Goal: Task Accomplishment & Management: Manage account settings

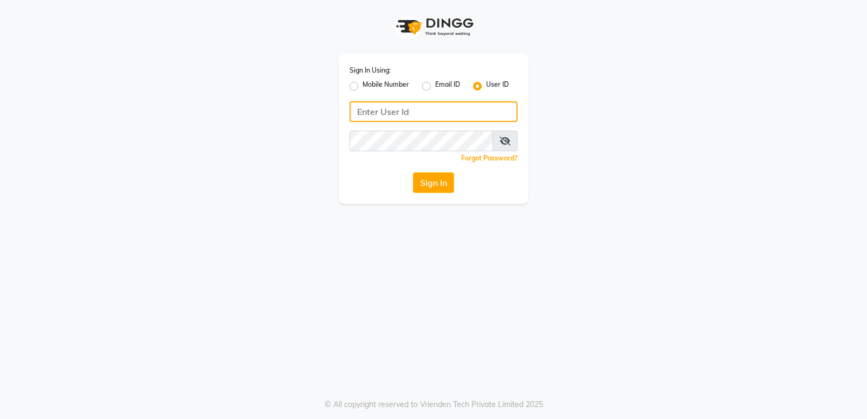
type input "glaamsalon"
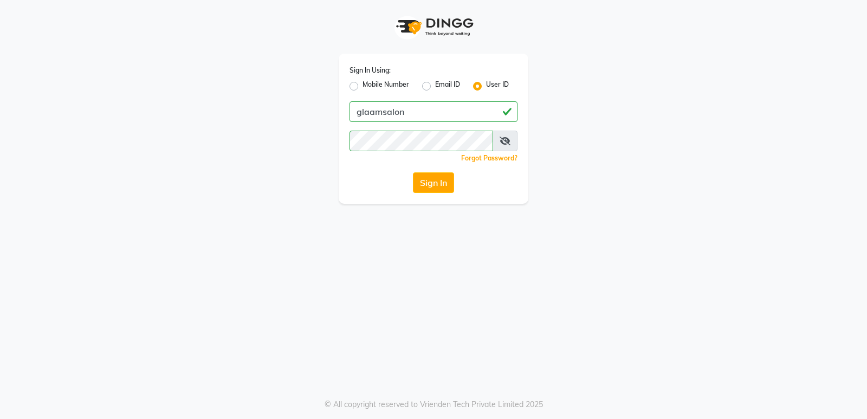
click at [430, 191] on button "Sign In" at bounding box center [433, 182] width 41 height 21
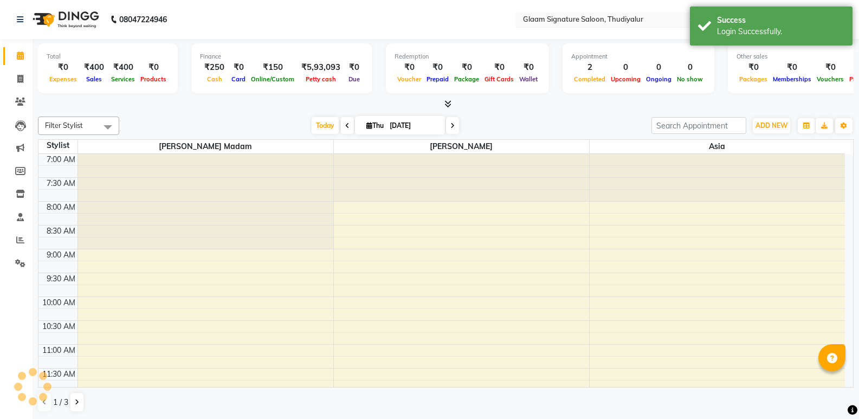
click at [550, 23] on input "text" at bounding box center [599, 20] width 157 height 11
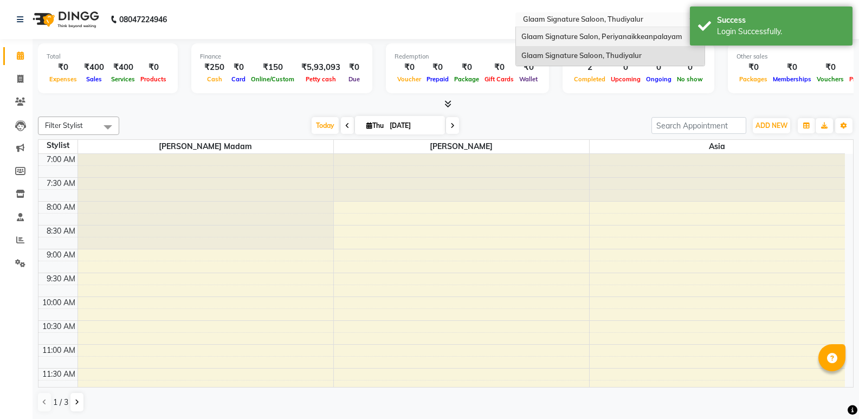
click at [550, 35] on span "Glaam Signature Salon, Periyanaikkeanpalayam" at bounding box center [601, 36] width 161 height 9
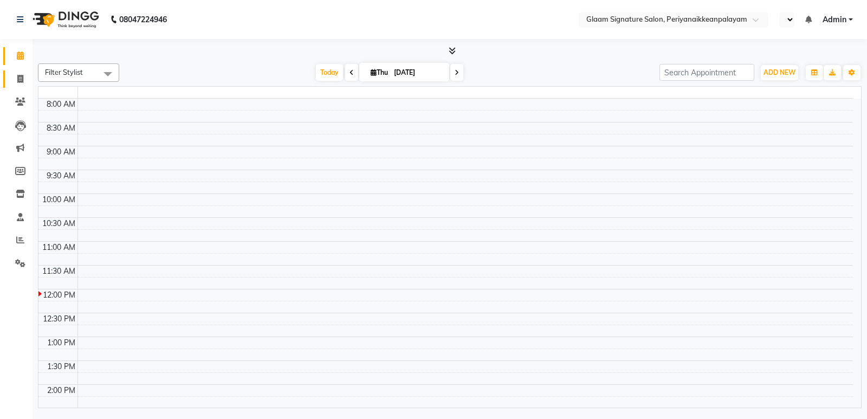
select select "en"
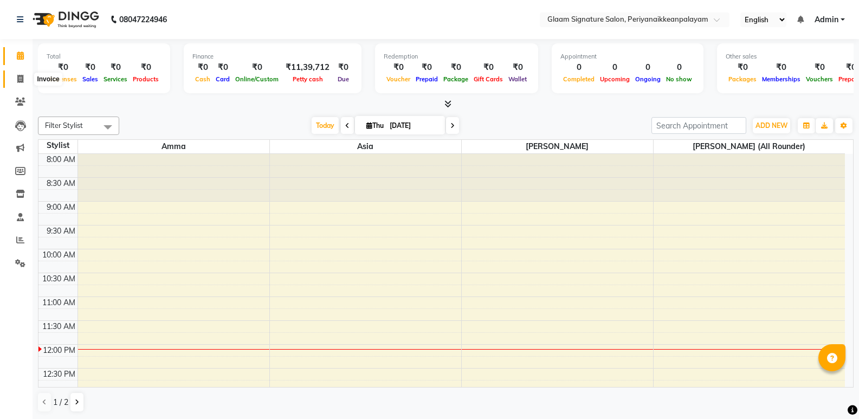
click at [18, 79] on icon at bounding box center [20, 79] width 6 height 8
click at [20, 80] on icon at bounding box center [20, 79] width 6 height 8
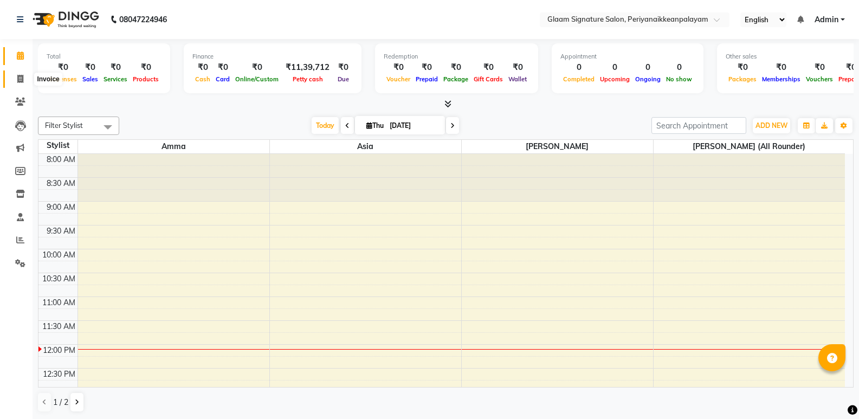
select select "service"
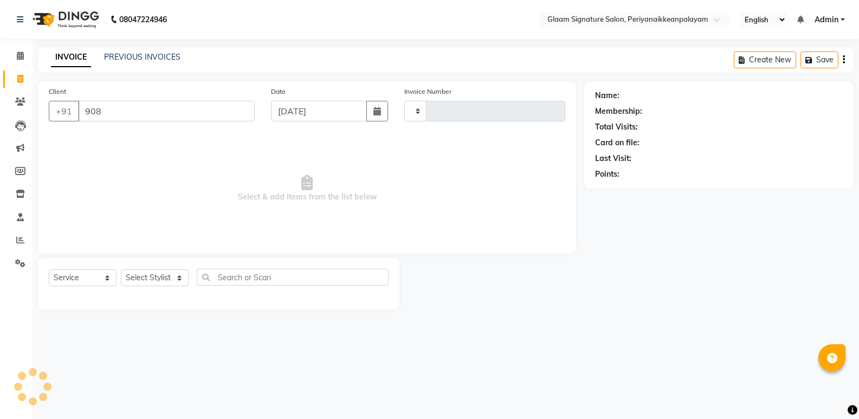
type input "9087"
type input "0978"
select select "4039"
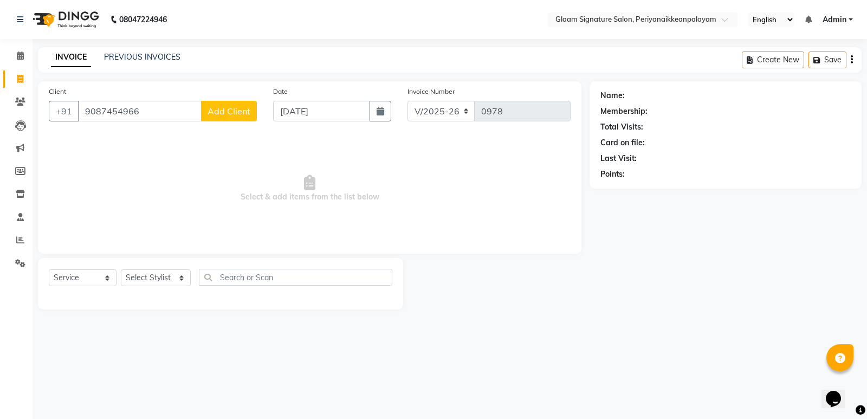
type input "9087454966"
click at [222, 108] on span "Add Client" at bounding box center [229, 111] width 43 height 11
select select "35"
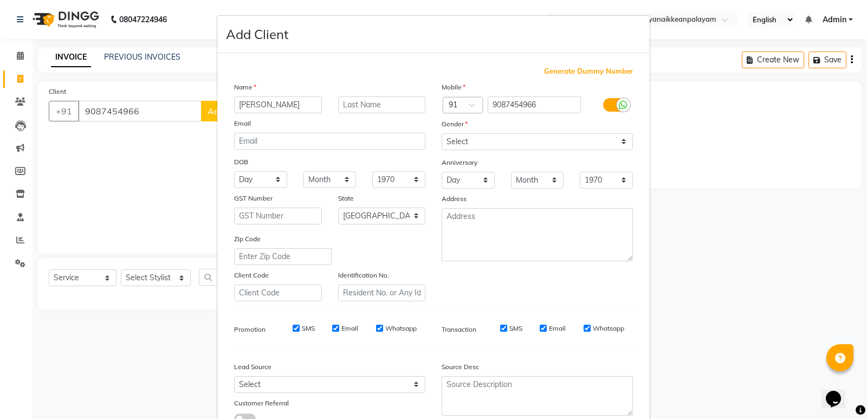
type input "anand"
click at [465, 149] on select "Select Male Female Other Prefer Not To Say" at bounding box center [537, 141] width 191 height 17
select select "male"
click at [442, 133] on select "Select Male Female Other Prefer Not To Say" at bounding box center [537, 141] width 191 height 17
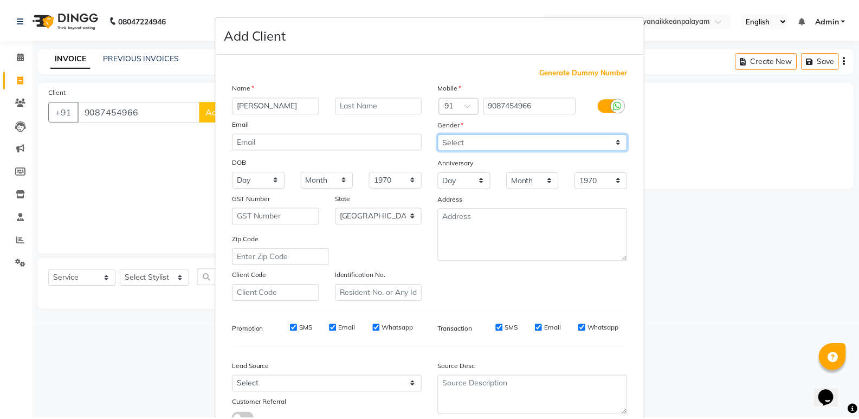
scroll to position [81, 0]
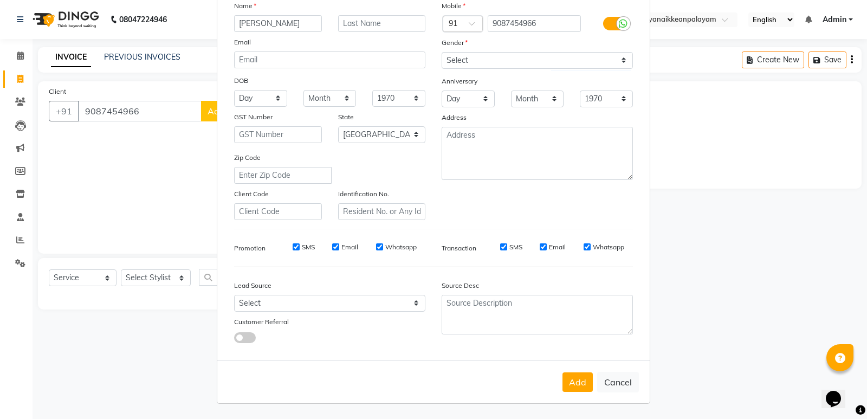
click at [583, 383] on button "Add" at bounding box center [578, 382] width 30 height 20
select select
select select "null"
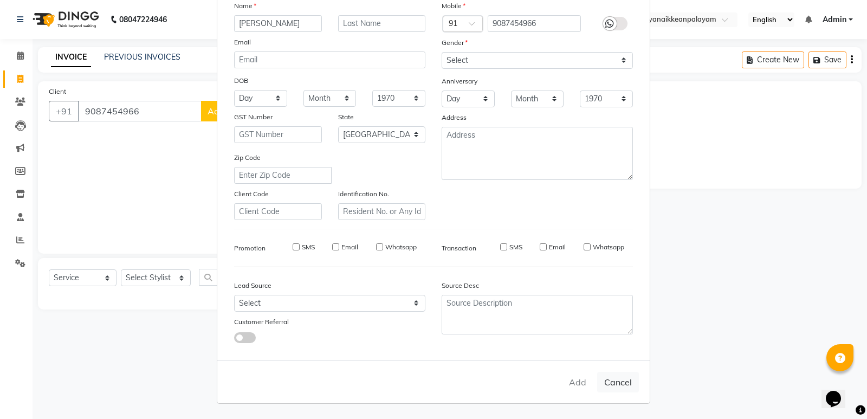
select select
checkbox input "false"
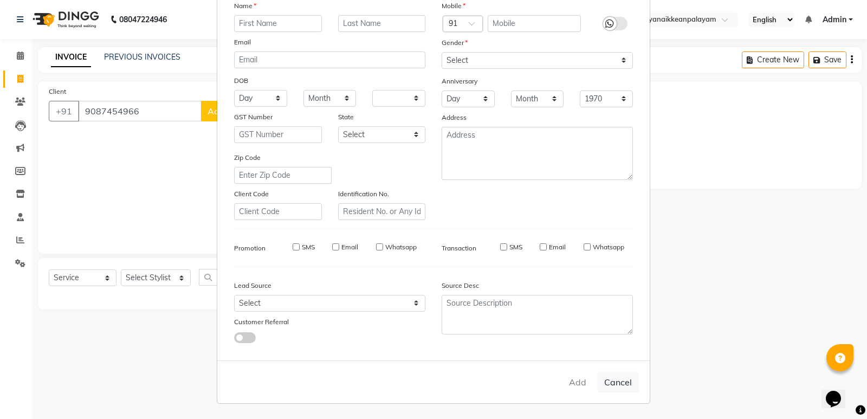
checkbox input "false"
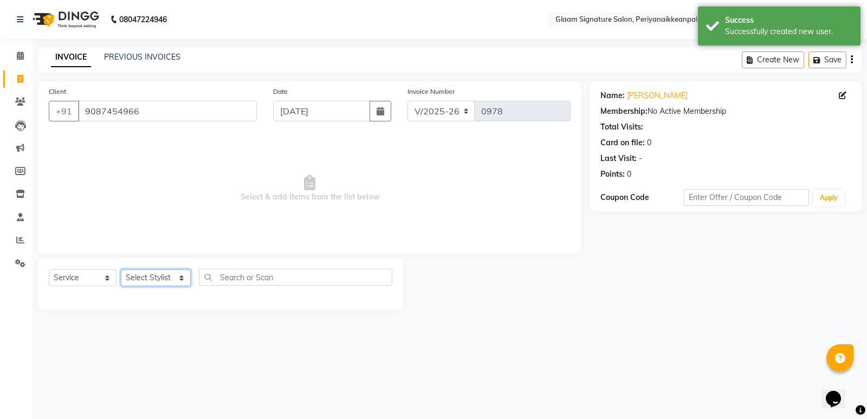
click at [157, 283] on select "Select Stylist Amma Asia Devika geetha (all rounder) MOHAMED SHAHNAWAZ Rakki Sa…" at bounding box center [156, 277] width 70 height 17
select select "20985"
click at [121, 269] on select "Select Stylist Amma Asia Devika geetha (all rounder) MOHAMED SHAHNAWAZ Rakki Sa…" at bounding box center [156, 277] width 70 height 17
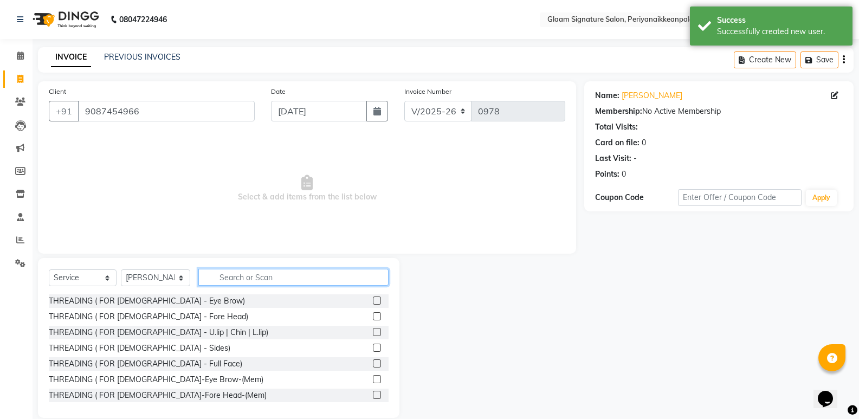
click at [239, 280] on input "text" at bounding box center [293, 277] width 190 height 17
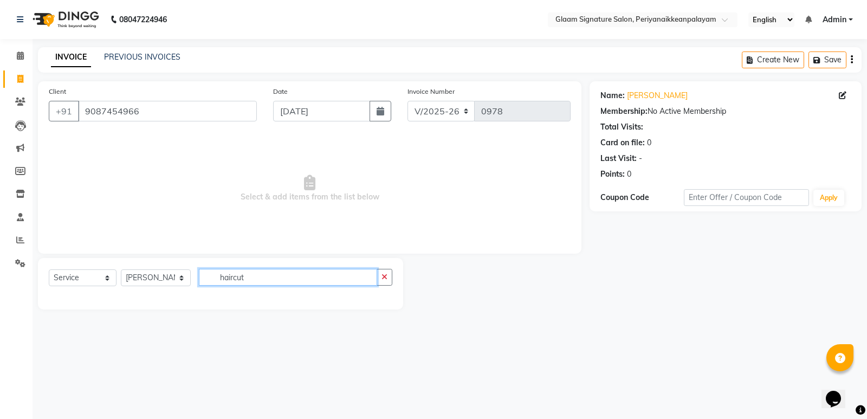
click at [232, 281] on input "haircut" at bounding box center [288, 277] width 178 height 17
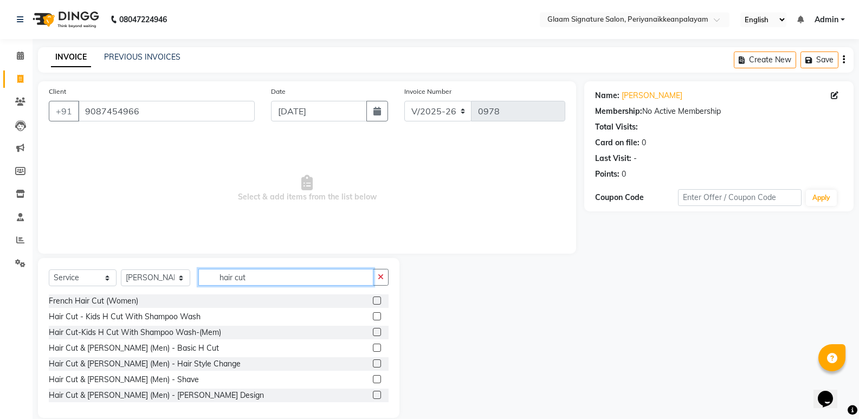
type input "hair cut"
click at [373, 349] on label at bounding box center [377, 348] width 8 height 8
click at [373, 349] on input "checkbox" at bounding box center [376, 348] width 7 height 7
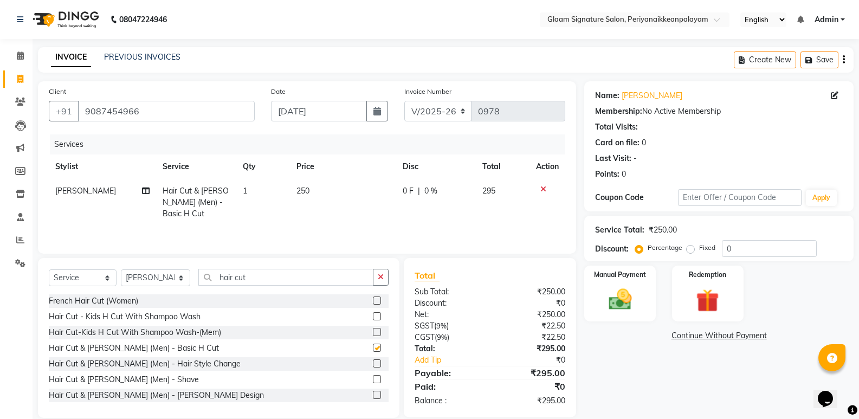
checkbox input "false"
click at [373, 381] on label at bounding box center [377, 379] width 8 height 8
click at [373, 381] on input "checkbox" at bounding box center [376, 379] width 7 height 7
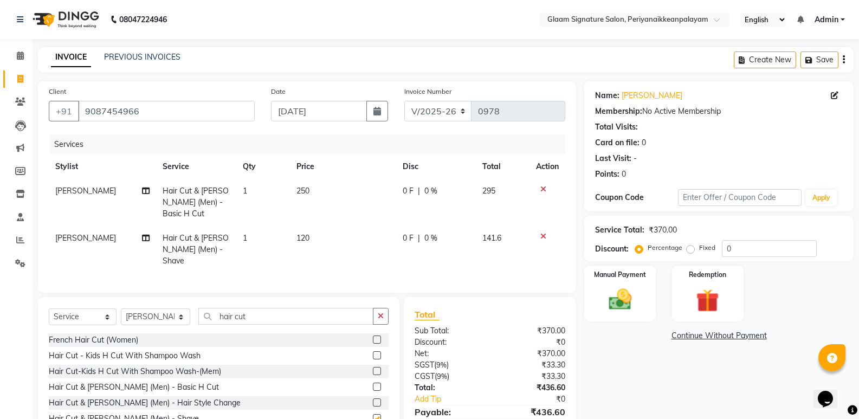
checkbox input "false"
click at [615, 303] on img at bounding box center [620, 300] width 38 height 28
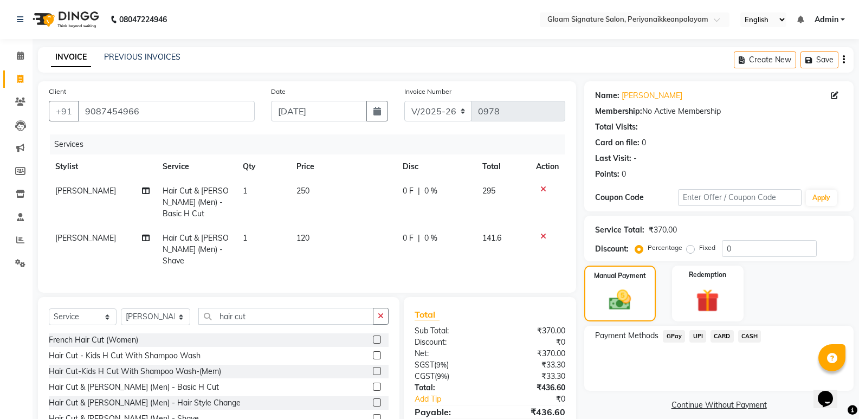
click at [746, 336] on span "CASH" at bounding box center [749, 336] width 23 height 12
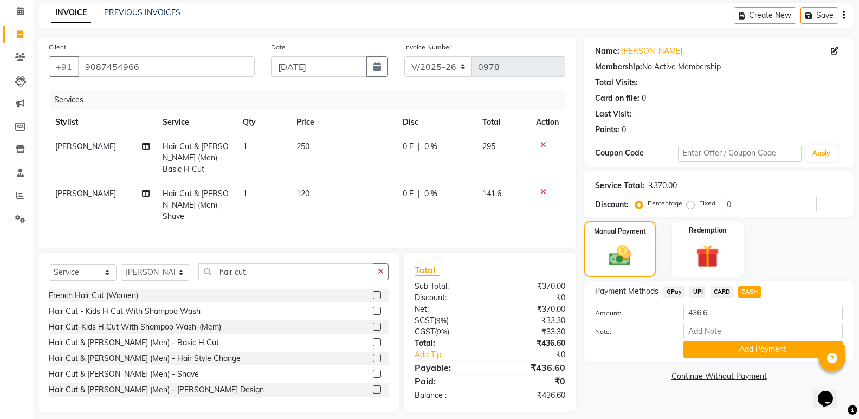
scroll to position [51, 0]
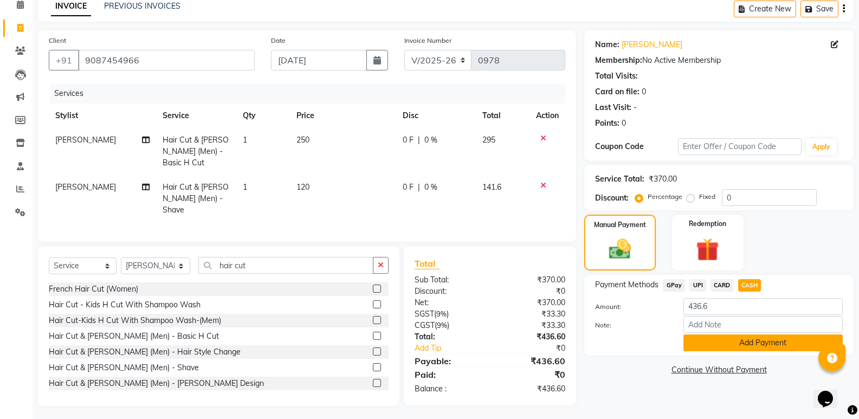
click at [756, 341] on button "Add Payment" at bounding box center [763, 342] width 159 height 17
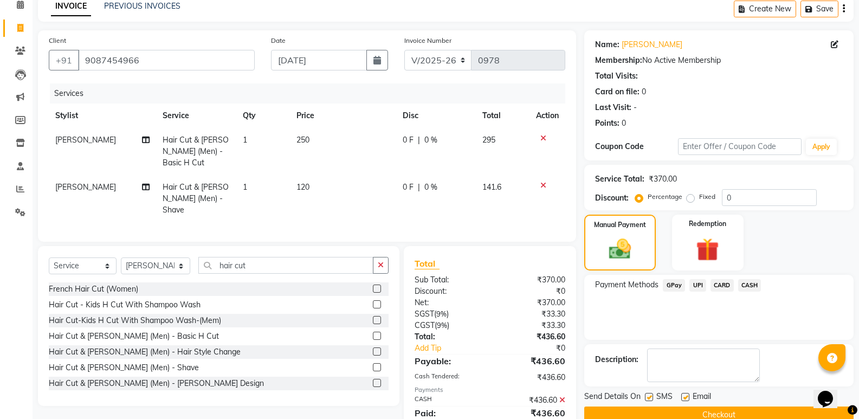
click at [745, 412] on button "Checkout" at bounding box center [718, 415] width 269 height 17
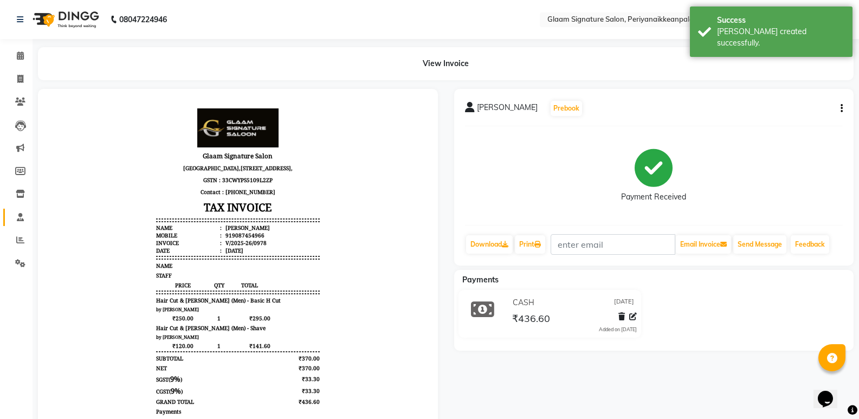
click at [21, 217] on icon at bounding box center [20, 217] width 7 height 8
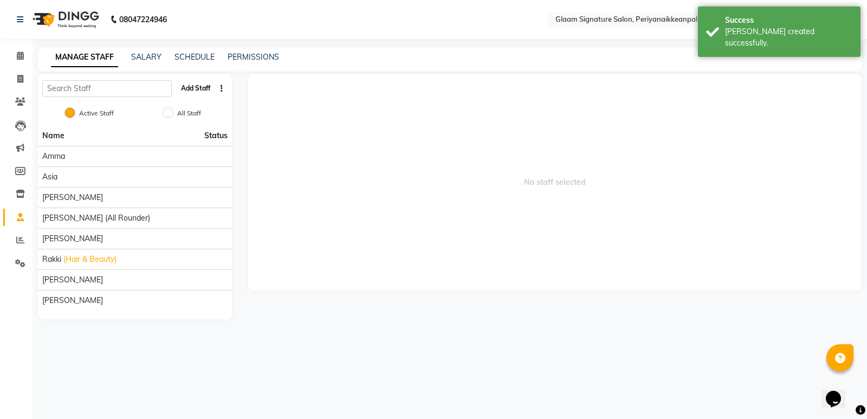
click at [198, 83] on button "Add Staff" at bounding box center [196, 88] width 38 height 18
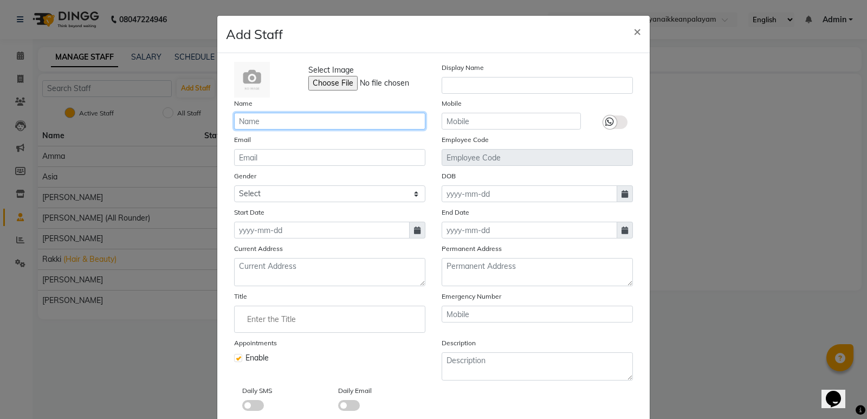
click at [243, 127] on input "text" at bounding box center [329, 121] width 191 height 17
type input "sarfraj"
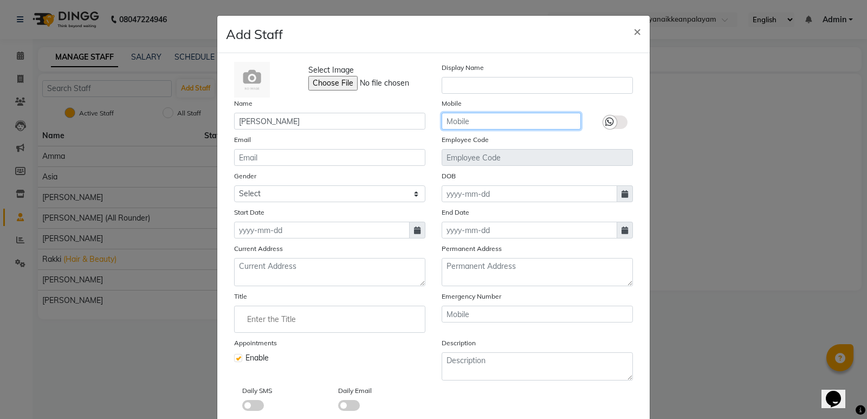
click at [526, 126] on input "text" at bounding box center [511, 121] width 139 height 17
type input "9756921069"
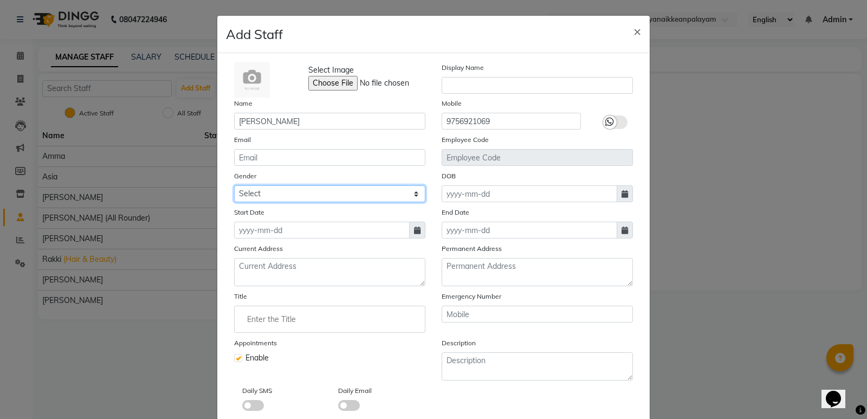
click at [331, 194] on select "Select Male Female Other Prefer Not To Say" at bounding box center [329, 193] width 191 height 17
select select "male"
click at [234, 185] on select "Select Male Female Other Prefer Not To Say" at bounding box center [329, 193] width 191 height 17
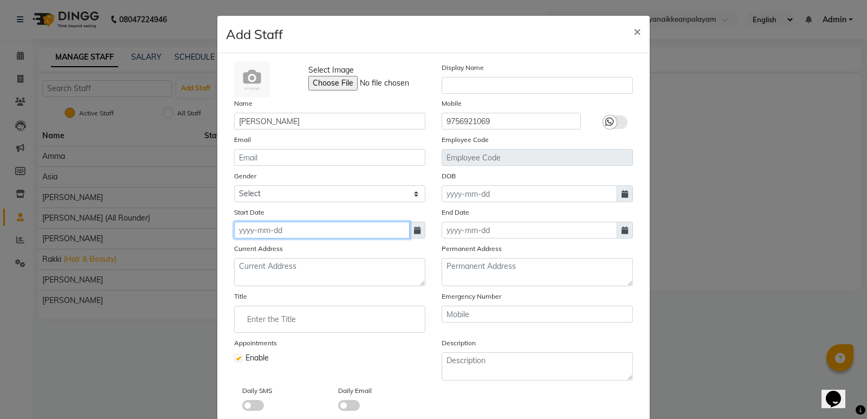
click at [325, 227] on input at bounding box center [322, 230] width 176 height 17
select select "9"
select select "2025"
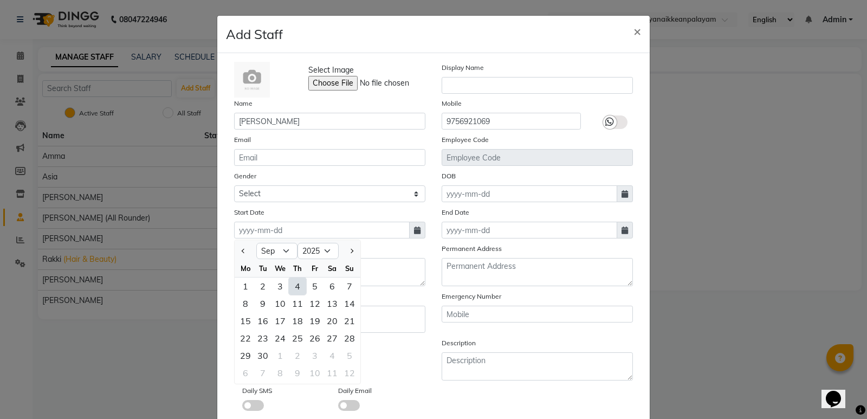
click at [293, 283] on div "4" at bounding box center [297, 286] width 17 height 17
type input "[DATE]"
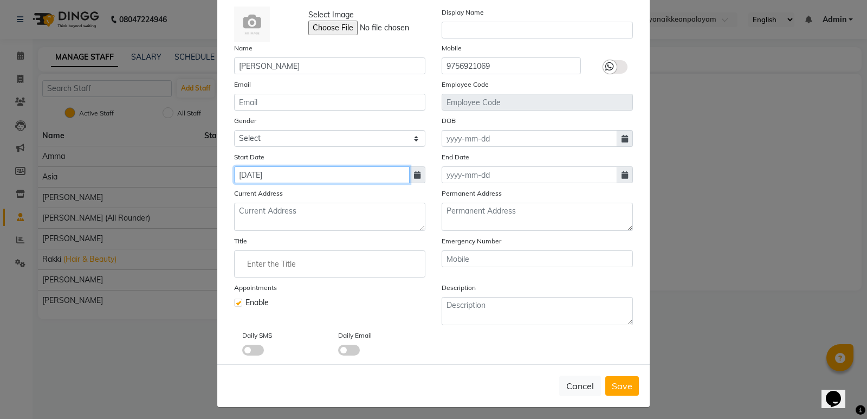
scroll to position [59, 0]
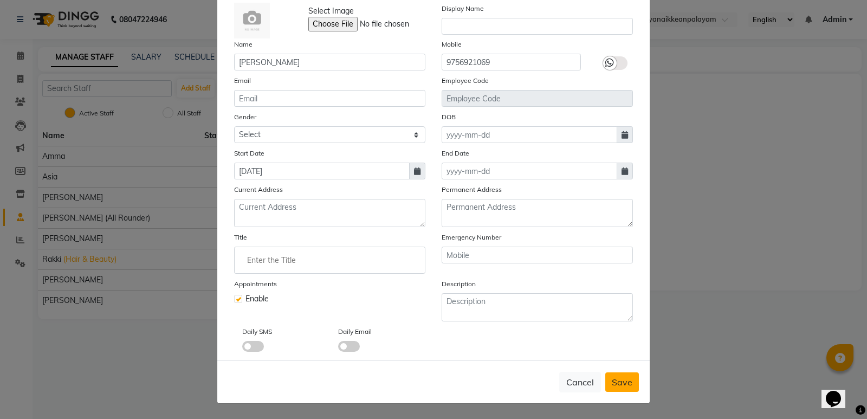
click at [612, 377] on span "Save" at bounding box center [622, 382] width 21 height 11
select select
checkbox input "false"
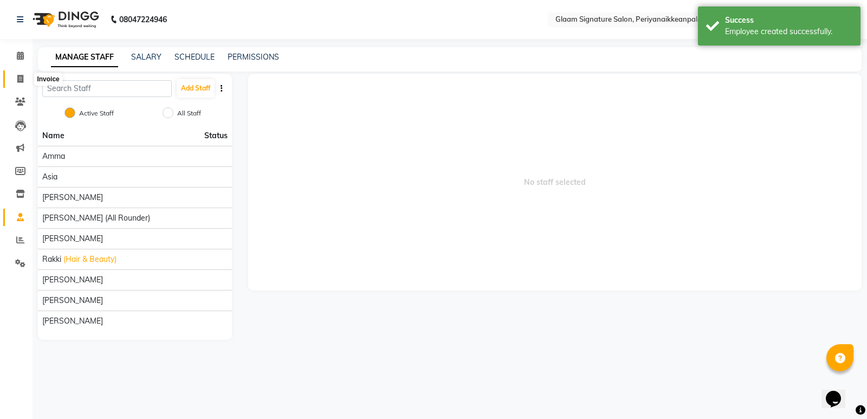
click at [21, 81] on icon at bounding box center [20, 79] width 6 height 8
select select "service"
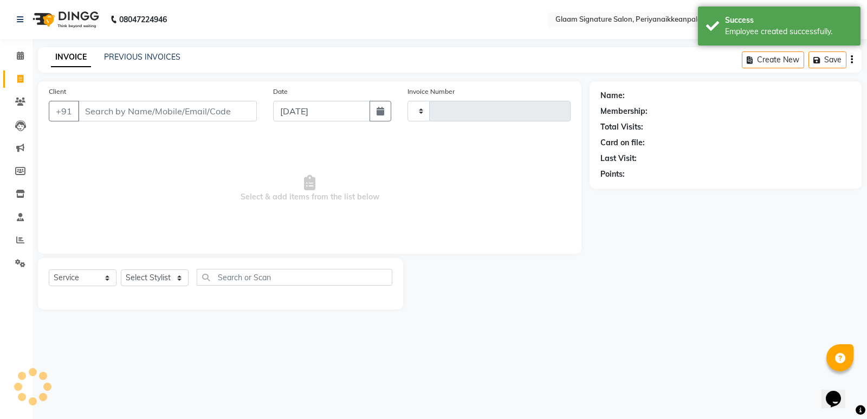
type input "0979"
select select "4039"
click at [117, 60] on link "PREVIOUS INVOICES" at bounding box center [142, 57] width 76 height 10
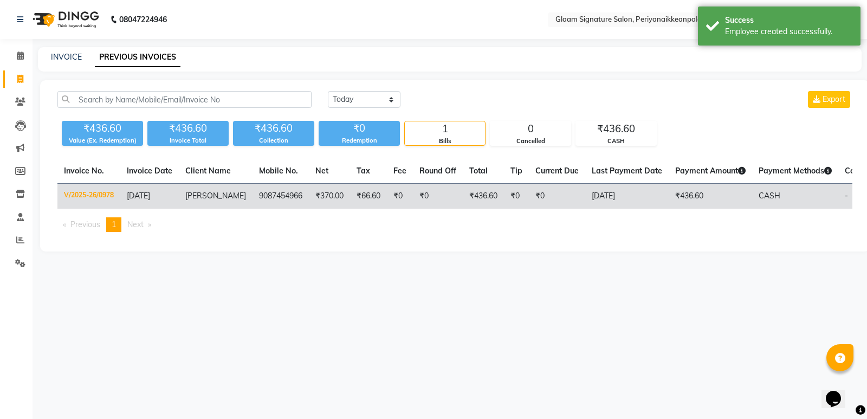
click at [414, 195] on td "₹0" at bounding box center [438, 196] width 50 height 25
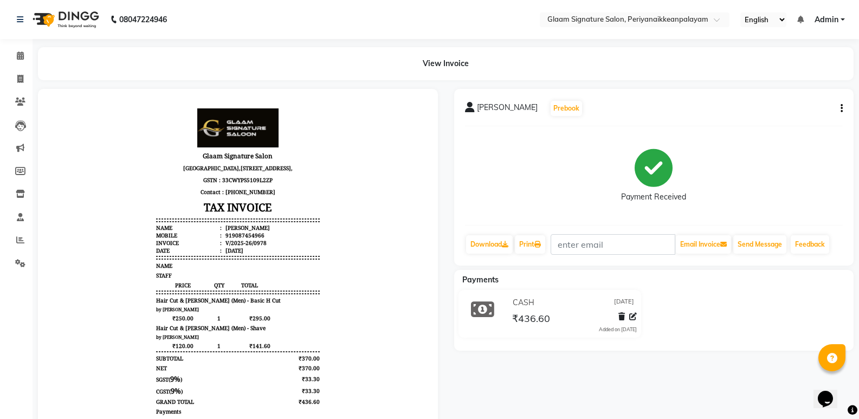
click at [842, 108] on icon "button" at bounding box center [842, 108] width 2 height 1
click at [793, 109] on div "Edit Item Staff" at bounding box center [788, 109] width 74 height 14
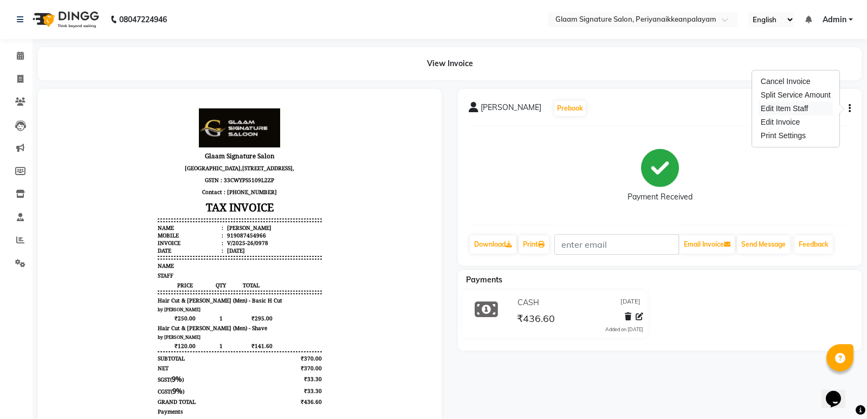
select select "20985"
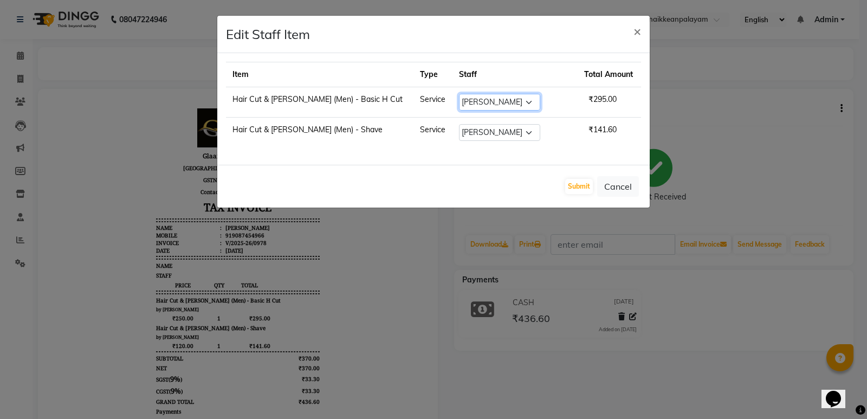
click at [492, 101] on select "Select Amma Asia Devika geetha (all rounder) MOHAMED SHAHNAWAZ Rakki Saranya sa…" at bounding box center [499, 102] width 81 height 17
select select "90800"
click at [459, 94] on select "Select Amma Asia Devika geetha (all rounder) MOHAMED SHAHNAWAZ Rakki Saranya sa…" at bounding box center [499, 102] width 81 height 17
click at [493, 138] on select "Select Amma Asia Devika geetha (all rounder) MOHAMED SHAHNAWAZ Rakki Saranya sa…" at bounding box center [499, 132] width 81 height 17
select select "90800"
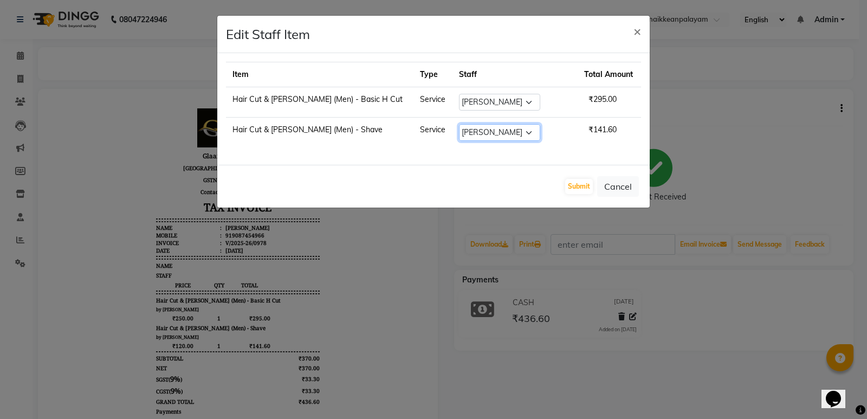
click at [459, 124] on select "Select Amma Asia Devika geetha (all rounder) MOHAMED SHAHNAWAZ Rakki Saranya sa…" at bounding box center [499, 132] width 81 height 17
click at [572, 189] on button "Submit" at bounding box center [579, 186] width 28 height 15
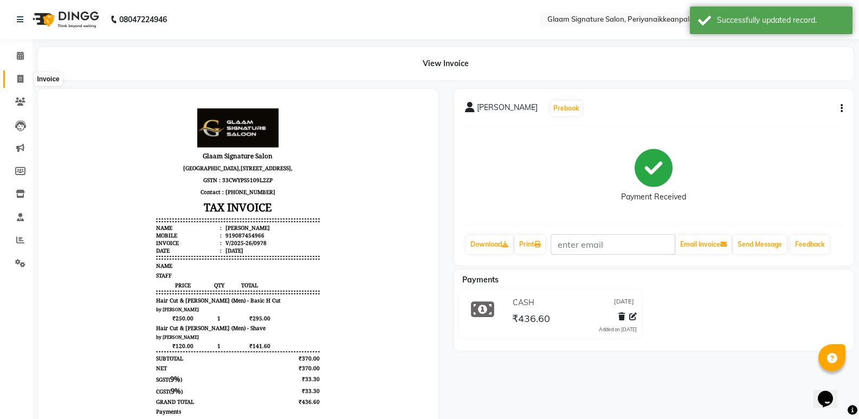
click at [22, 81] on icon at bounding box center [20, 79] width 6 height 8
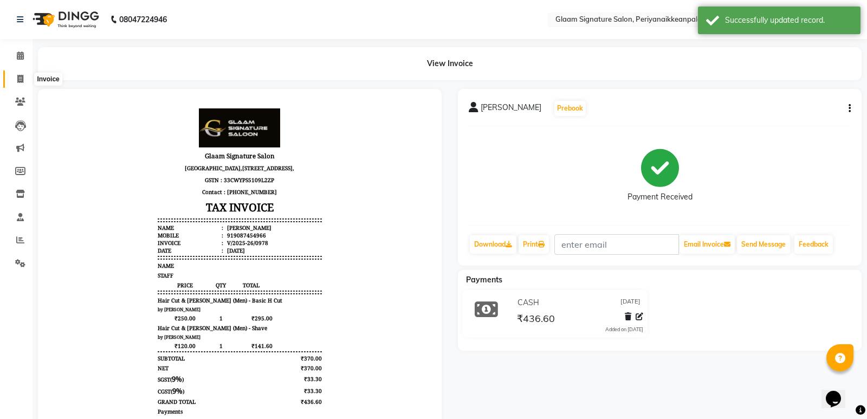
select select "4039"
select select "service"
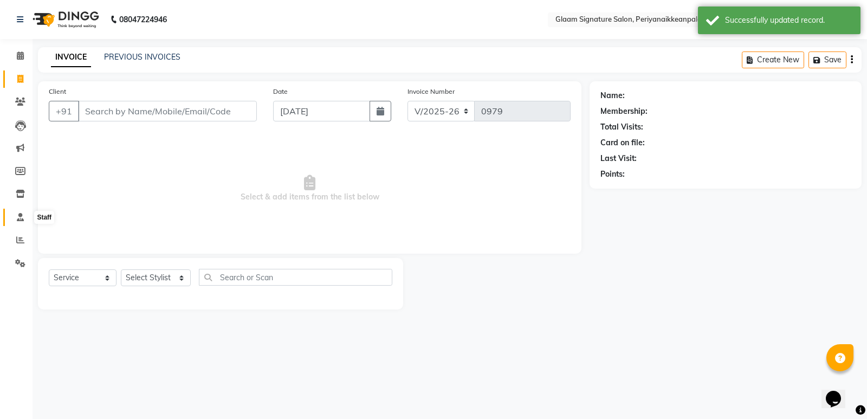
click at [18, 217] on icon at bounding box center [20, 217] width 7 height 8
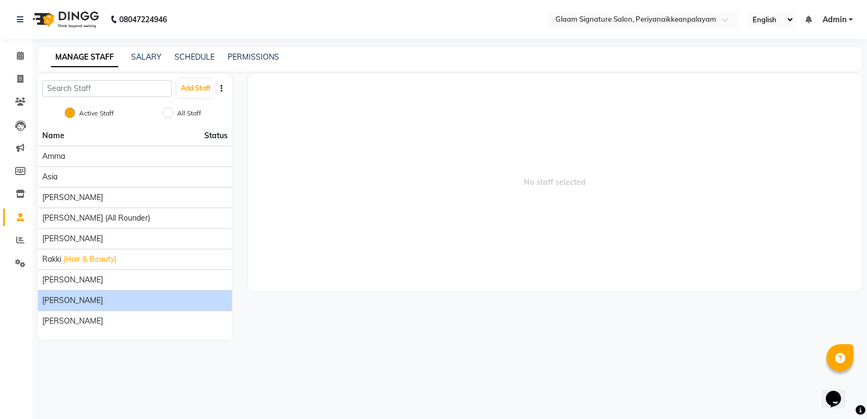
click at [91, 306] on li "sarfraj" at bounding box center [135, 300] width 194 height 21
click at [91, 305] on div "sarfraj" at bounding box center [134, 300] width 185 height 11
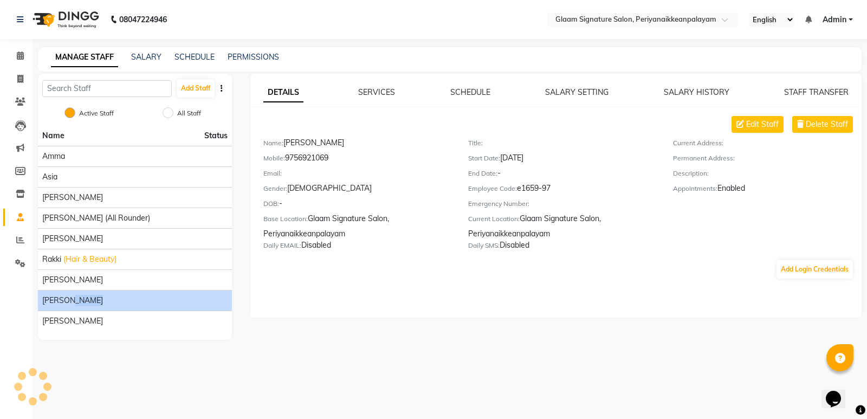
click at [91, 305] on div "sarfraj" at bounding box center [134, 300] width 185 height 11
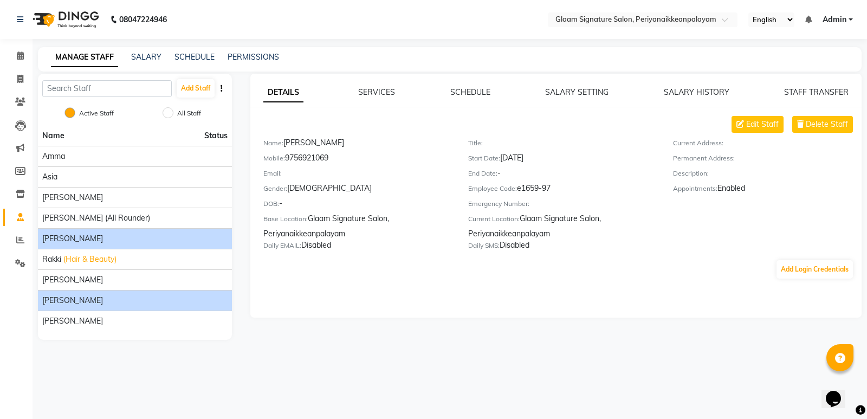
click at [95, 234] on span "[PERSON_NAME]" at bounding box center [72, 238] width 61 height 11
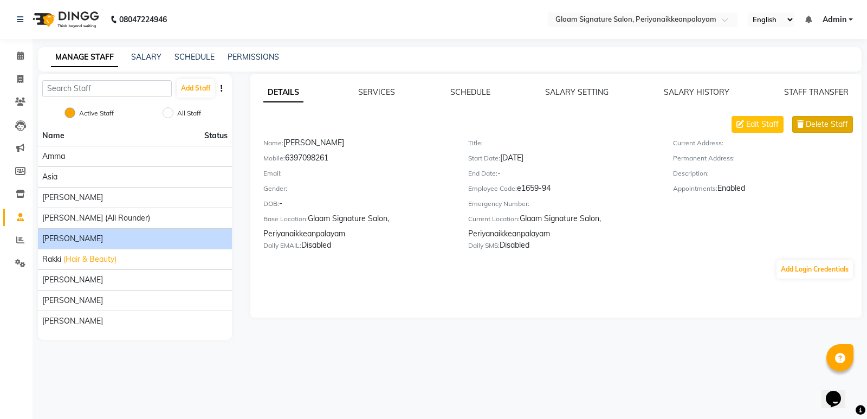
click at [811, 124] on span "Delete Staff" at bounding box center [827, 124] width 42 height 11
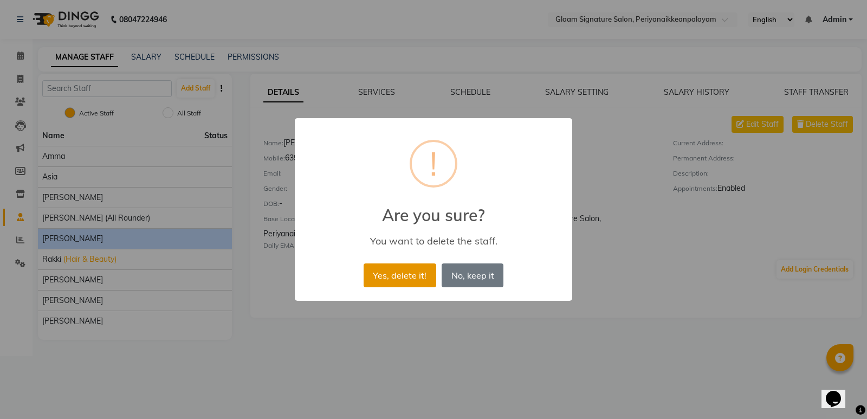
click at [428, 278] on button "Yes, delete it!" at bounding box center [400, 275] width 73 height 24
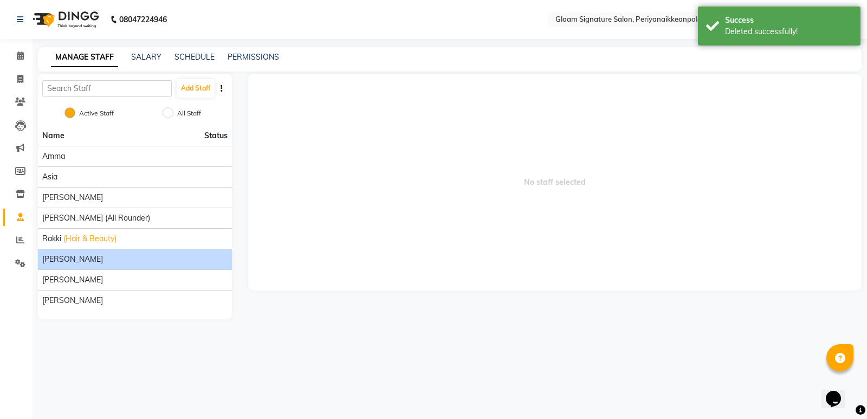
click at [140, 259] on div "[PERSON_NAME]" at bounding box center [134, 259] width 185 height 11
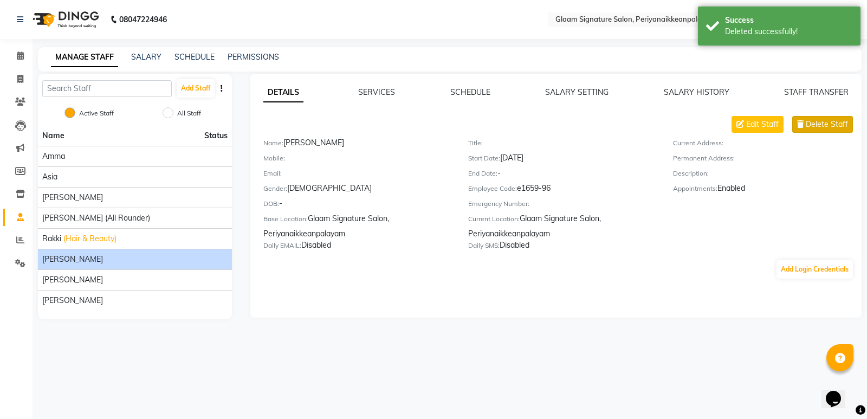
click at [827, 121] on span "Delete Staff" at bounding box center [827, 124] width 42 height 11
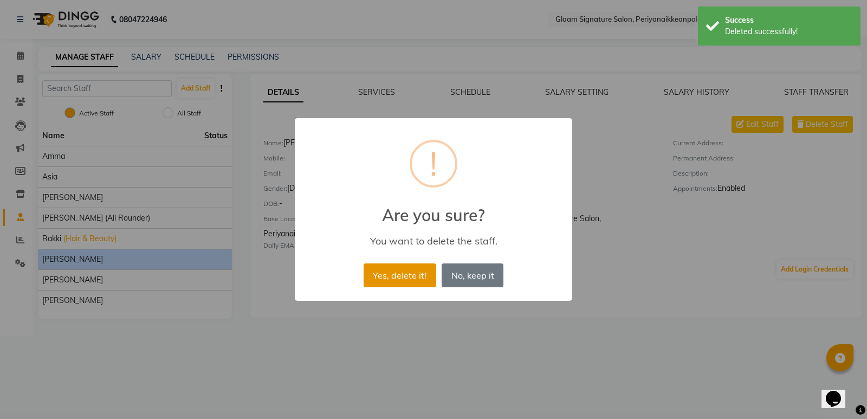
click at [393, 269] on button "Yes, delete it!" at bounding box center [400, 275] width 73 height 24
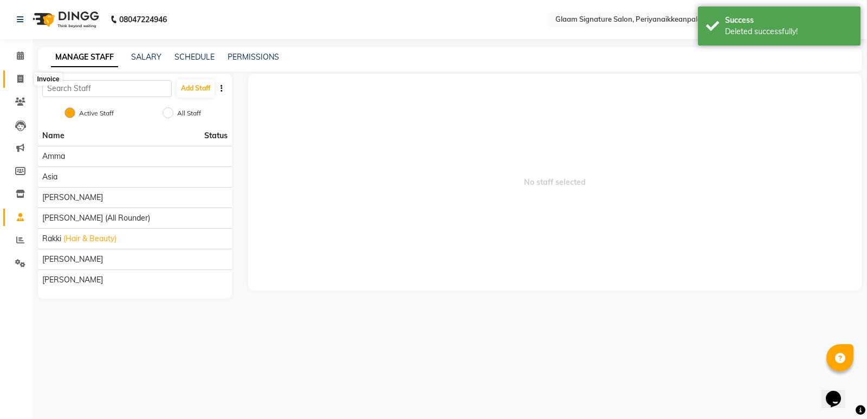
click at [18, 78] on icon at bounding box center [20, 79] width 6 height 8
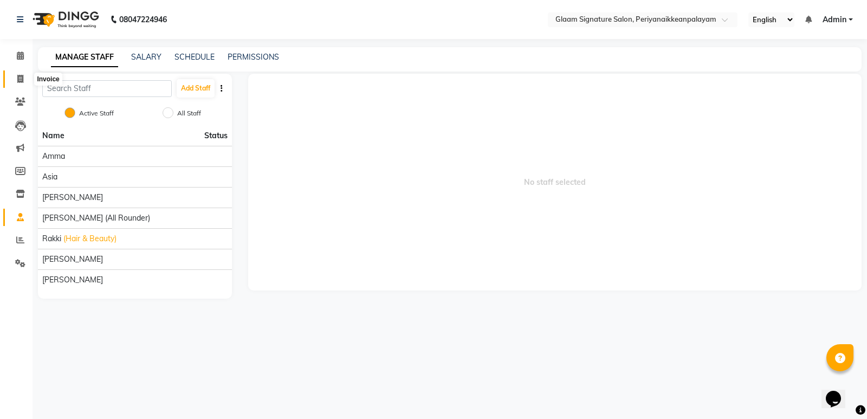
select select "4039"
select select "service"
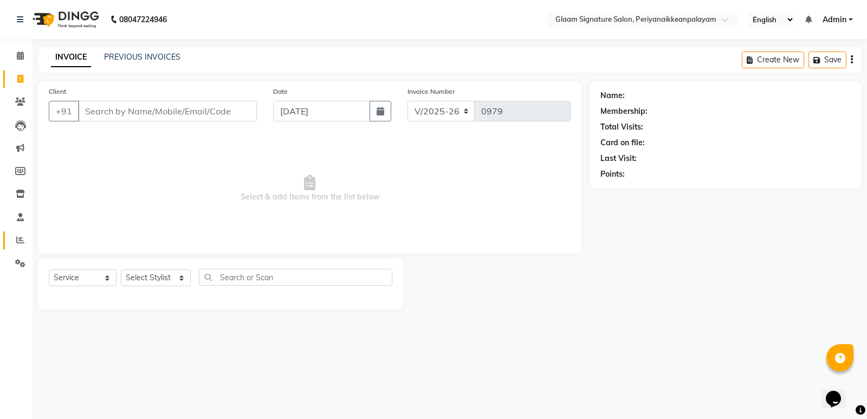
click at [21, 237] on icon at bounding box center [20, 240] width 8 height 8
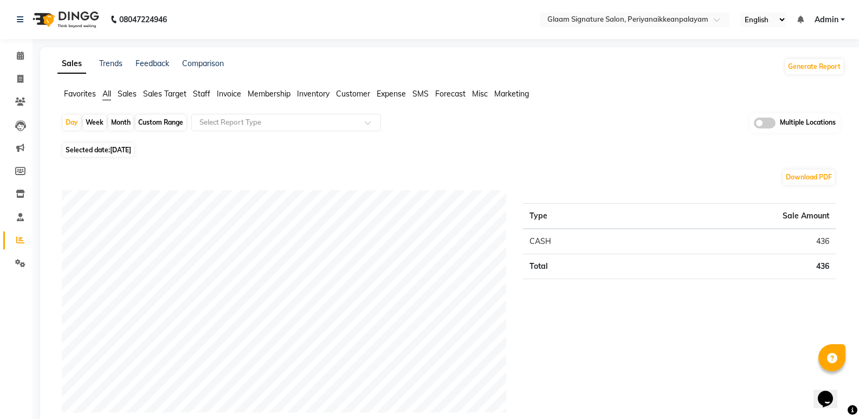
click at [97, 124] on div "Week" at bounding box center [94, 122] width 23 height 15
select select "9"
select select "2025"
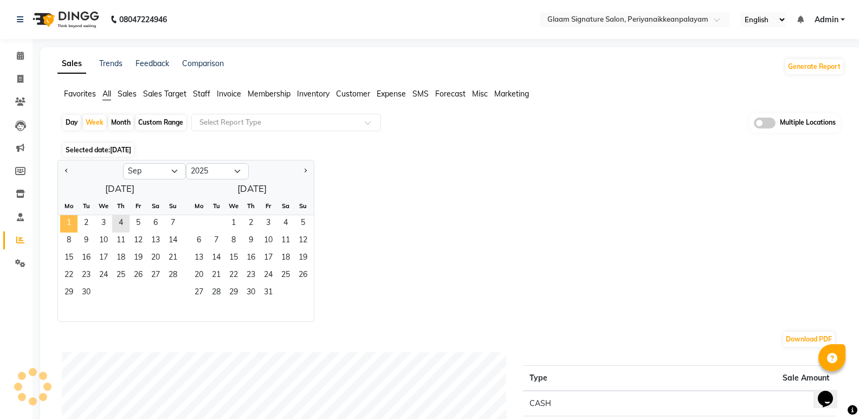
click at [70, 229] on span "1" at bounding box center [68, 223] width 17 height 17
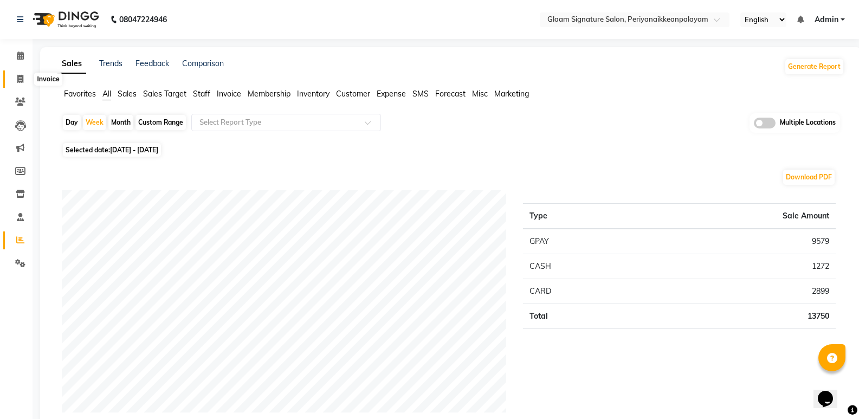
click at [19, 79] on icon at bounding box center [20, 79] width 6 height 8
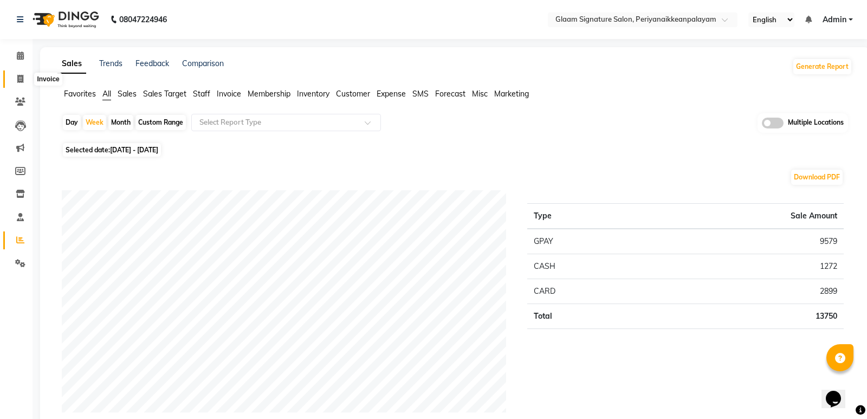
select select "4039"
select select "service"
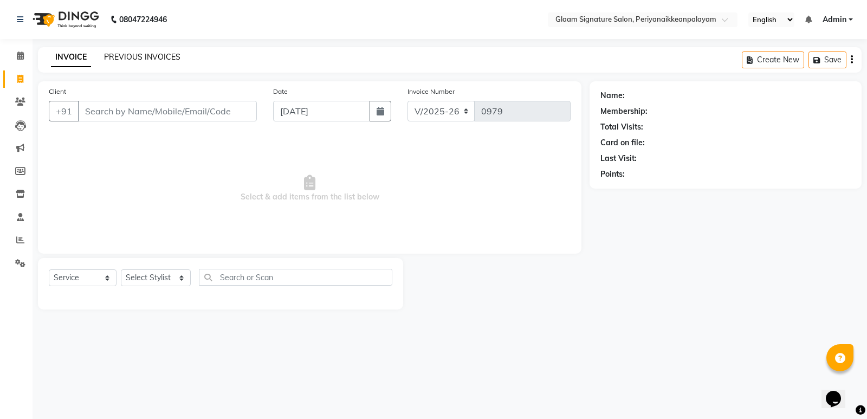
click at [163, 54] on link "PREVIOUS INVOICES" at bounding box center [142, 57] width 76 height 10
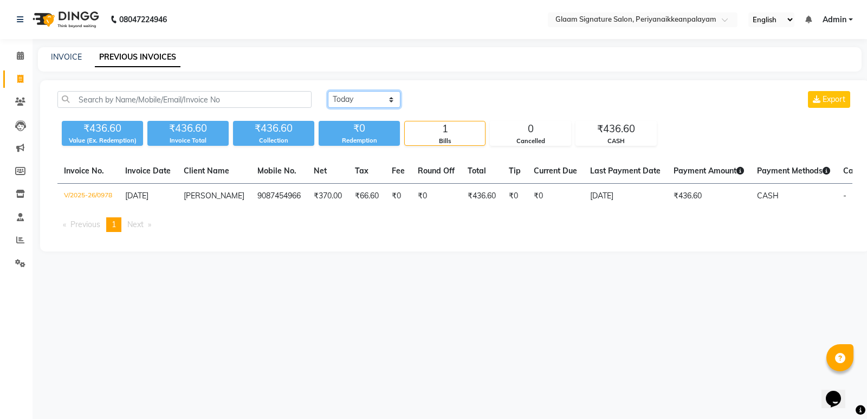
click at [357, 107] on select "Today Yesterday Custom Range" at bounding box center [364, 99] width 73 height 17
select select "yesterday"
click at [328, 91] on select "Today Yesterday Custom Range" at bounding box center [364, 99] width 73 height 17
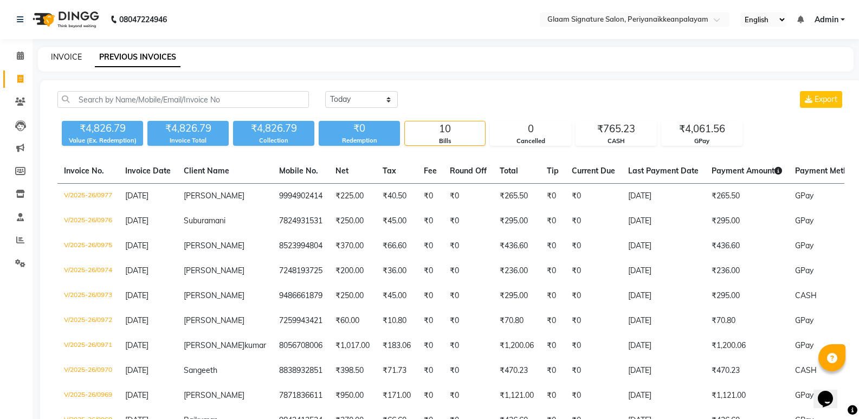
click at [56, 58] on link "INVOICE" at bounding box center [66, 57] width 31 height 10
select select "4039"
select select "service"
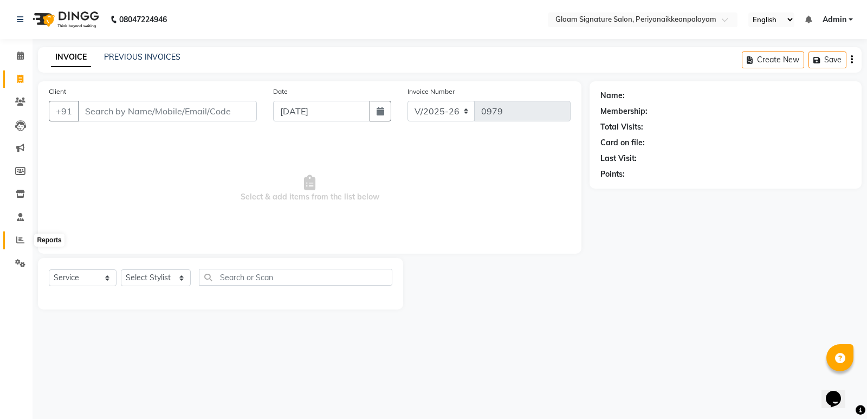
click at [17, 238] on icon at bounding box center [20, 240] width 8 height 8
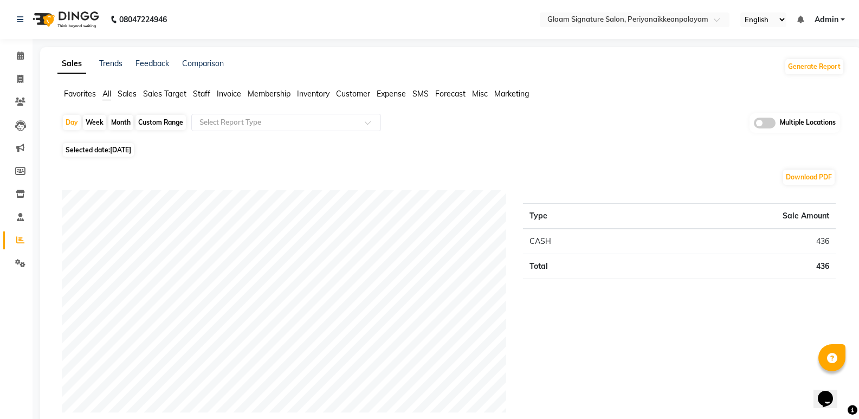
click at [120, 123] on div "Month" at bounding box center [120, 122] width 25 height 15
select select "9"
select select "2025"
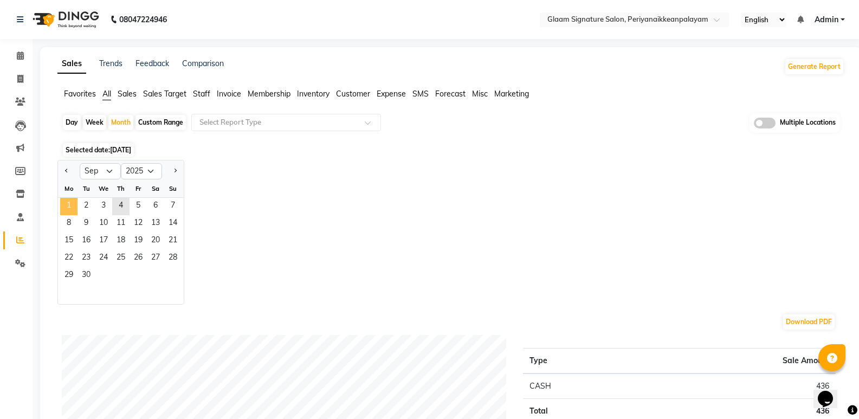
click at [64, 209] on span "1" at bounding box center [68, 206] width 17 height 17
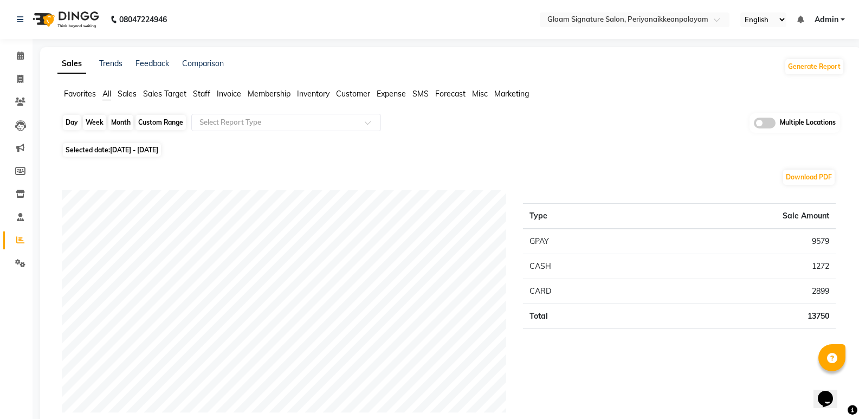
click at [124, 120] on div "Month" at bounding box center [120, 122] width 25 height 15
select select "9"
select select "2025"
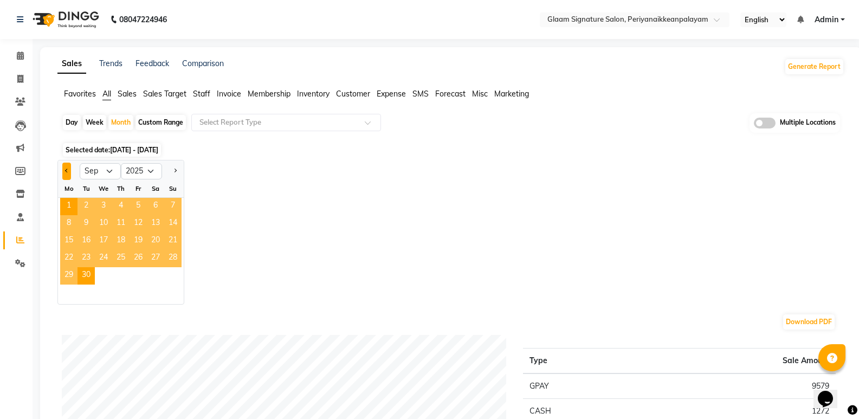
click at [65, 168] on button "Previous month" at bounding box center [66, 171] width 9 height 17
select select "8"
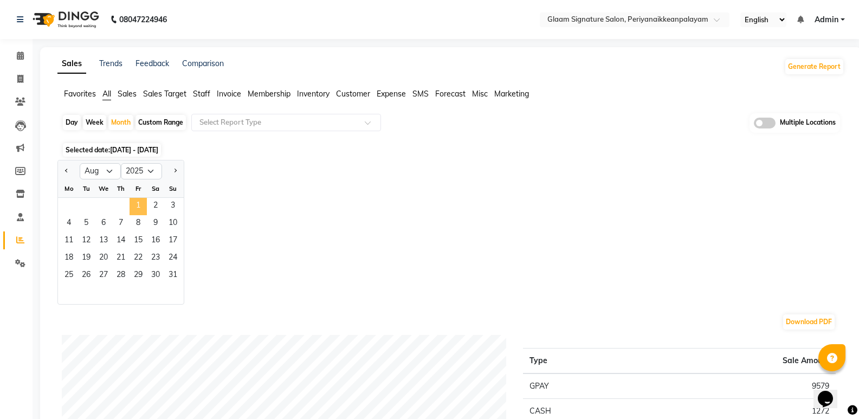
click at [140, 205] on span "1" at bounding box center [138, 206] width 17 height 17
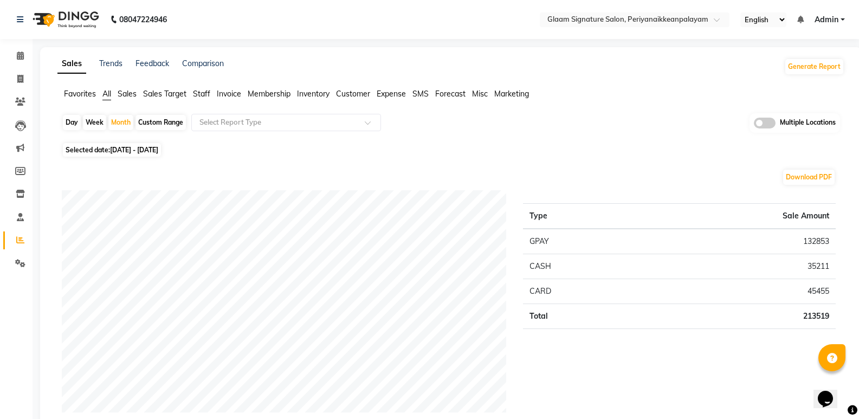
click at [164, 122] on div "Custom Range" at bounding box center [161, 122] width 50 height 15
select select "8"
select select "2025"
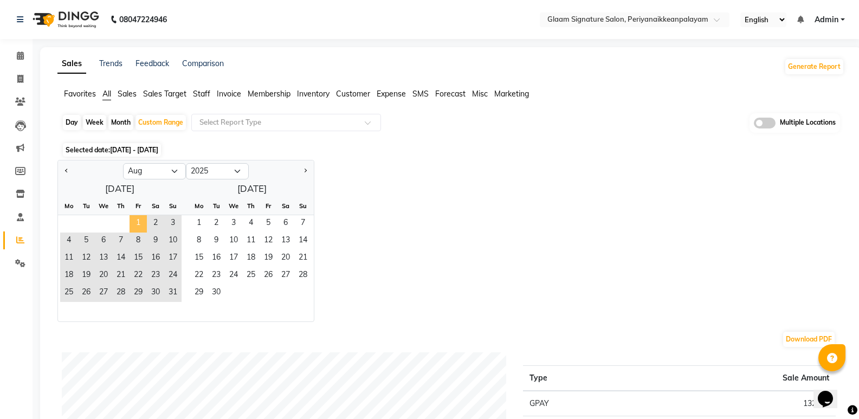
click at [137, 223] on span "1" at bounding box center [138, 223] width 17 height 17
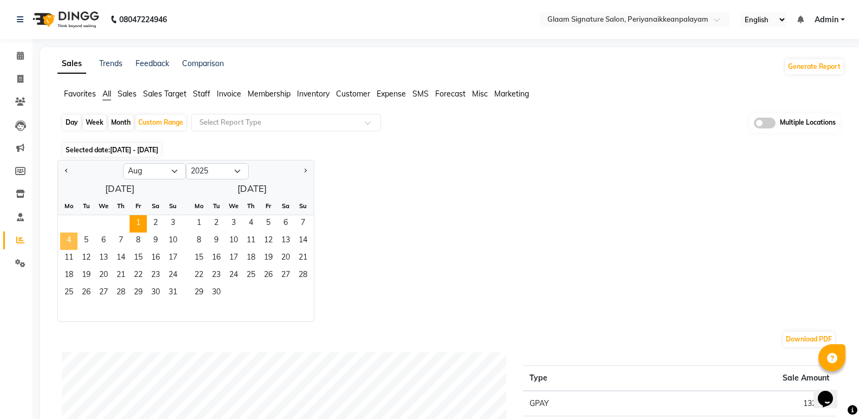
click at [65, 236] on span "4" at bounding box center [68, 241] width 17 height 17
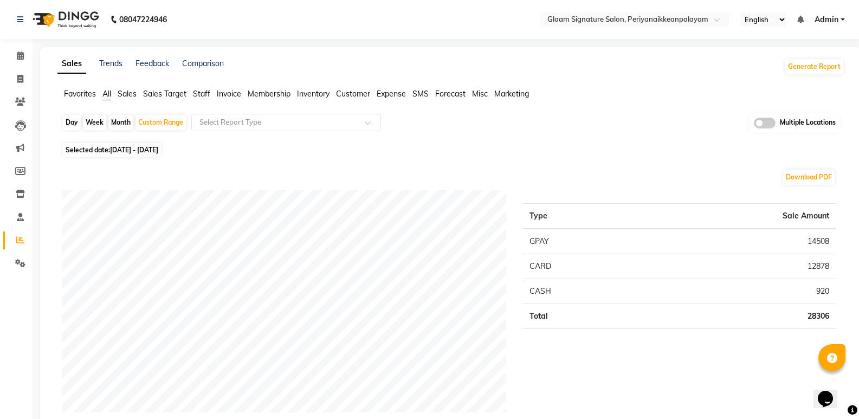
click at [126, 123] on div "Month" at bounding box center [120, 122] width 25 height 15
select select "8"
select select "2025"
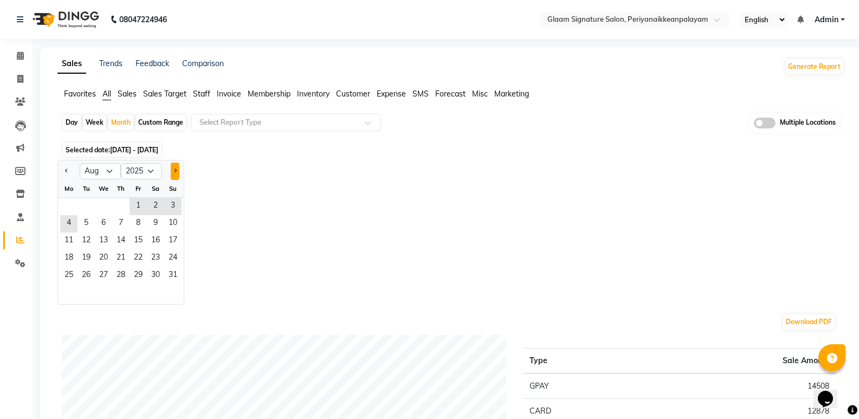
click at [173, 168] on button "Next month" at bounding box center [175, 171] width 9 height 17
select select "9"
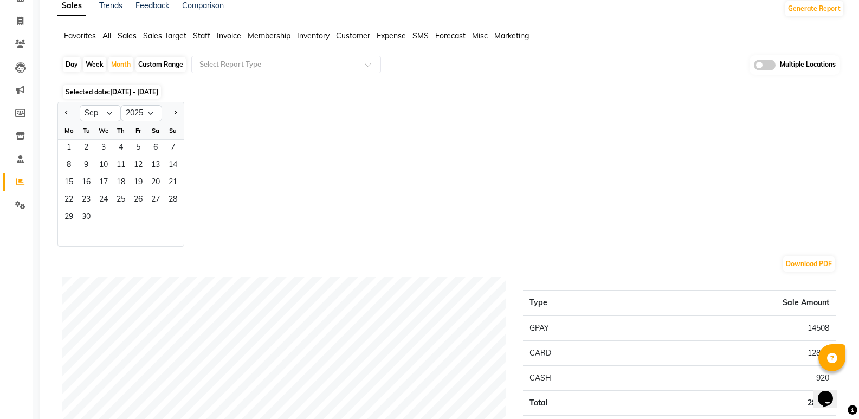
scroll to position [54, 0]
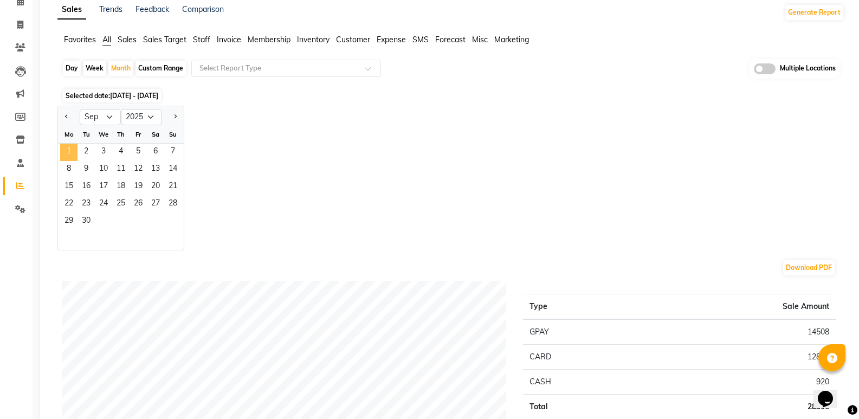
click at [63, 153] on span "1" at bounding box center [68, 152] width 17 height 17
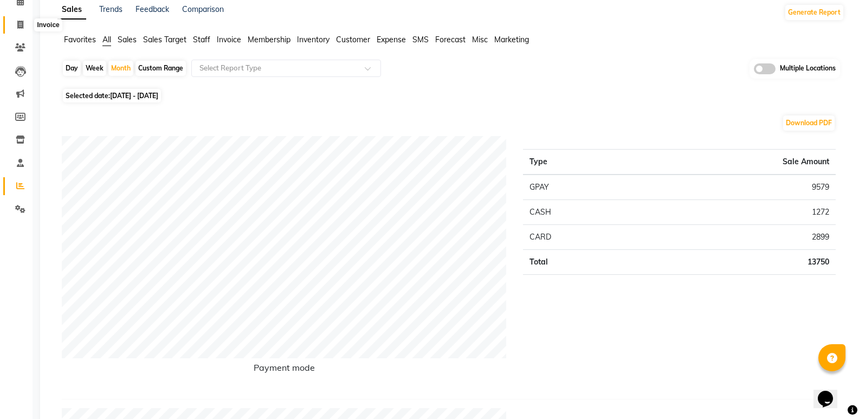
click at [21, 24] on icon at bounding box center [20, 25] width 6 height 8
select select "service"
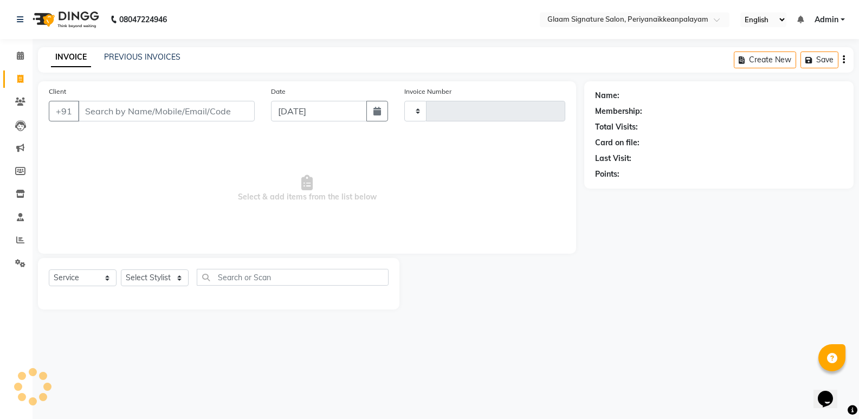
type input "0979"
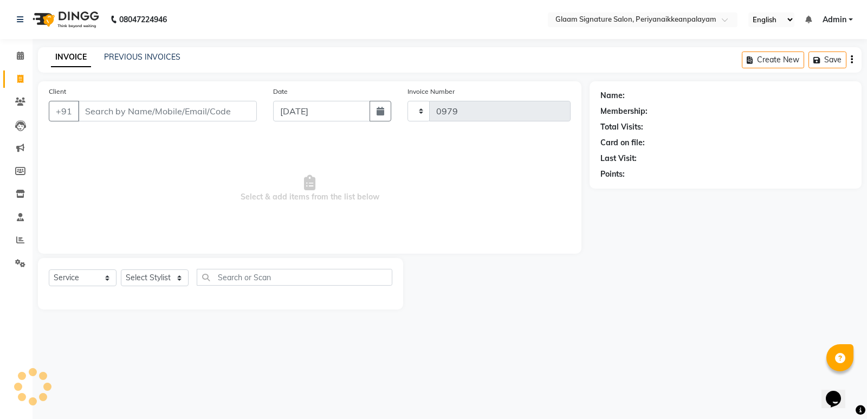
select select "4039"
click at [129, 54] on link "PREVIOUS INVOICES" at bounding box center [142, 57] width 76 height 10
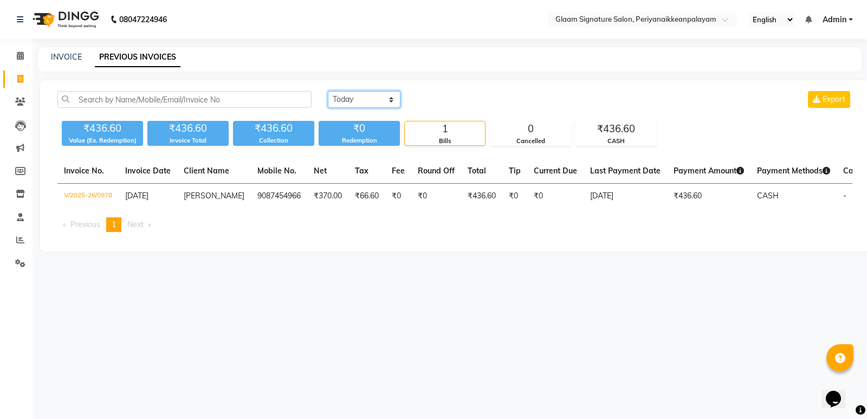
click at [388, 100] on select "Today Yesterday Custom Range" at bounding box center [364, 99] width 73 height 17
select select "range"
click at [328, 91] on select "Today Yesterday Custom Range" at bounding box center [364, 99] width 73 height 17
click at [460, 100] on input "[DATE]" at bounding box center [453, 99] width 76 height 15
select select "9"
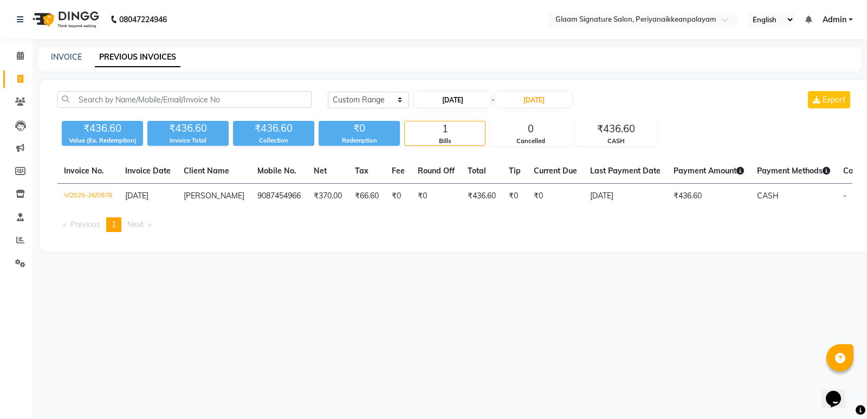
select select "2025"
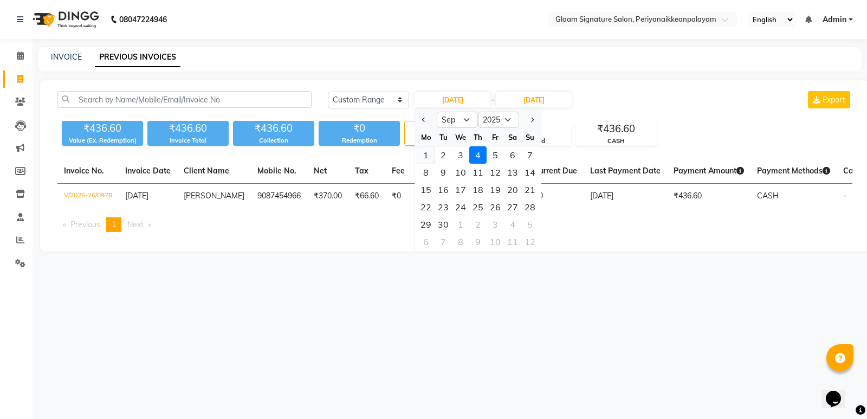
click at [430, 158] on div "1" at bounding box center [425, 154] width 17 height 17
type input "01-09-2025"
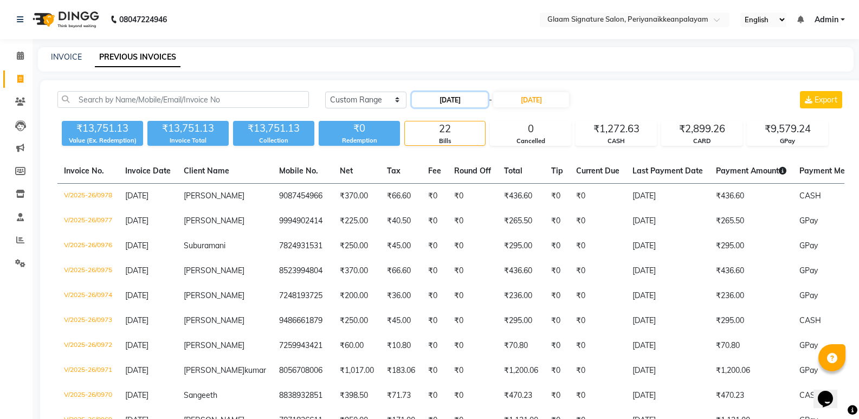
click at [455, 100] on input "01-09-2025" at bounding box center [450, 99] width 76 height 15
select select "9"
select select "2025"
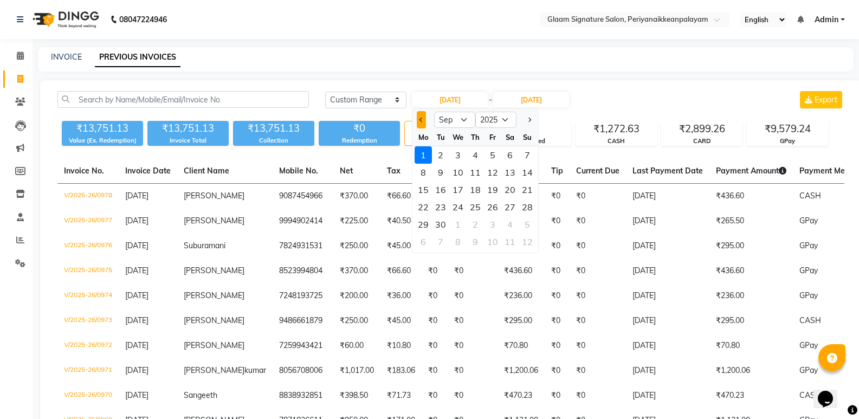
click at [421, 121] on span "Previous month" at bounding box center [422, 120] width 4 height 4
select select "8"
click at [491, 155] on div "1" at bounding box center [492, 154] width 17 height 17
type input "01-08-2025"
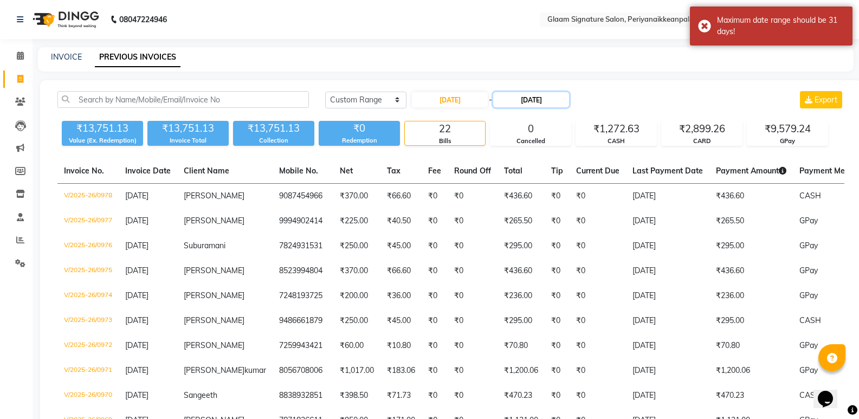
click at [526, 104] on input "[DATE]" at bounding box center [531, 99] width 76 height 15
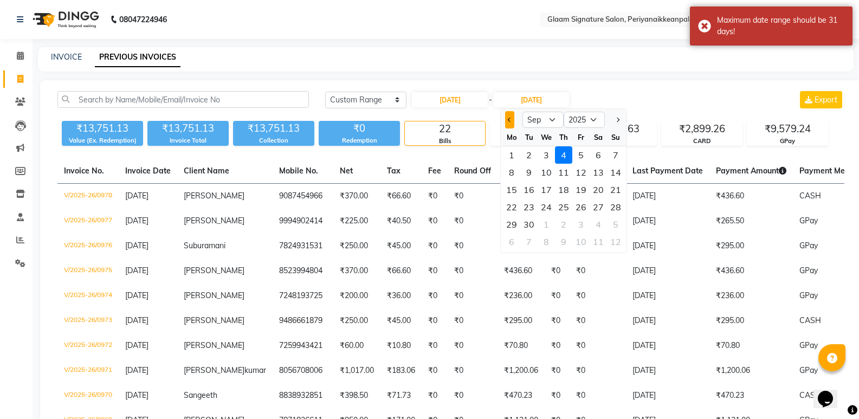
click at [509, 117] on button "Previous month" at bounding box center [509, 119] width 9 height 17
select select "8"
click at [511, 173] on div "4" at bounding box center [511, 172] width 17 height 17
type input "04-08-2025"
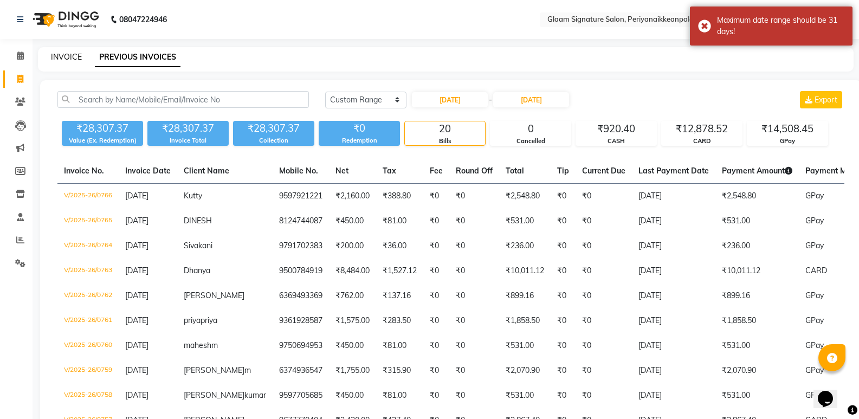
click at [67, 57] on link "INVOICE" at bounding box center [66, 57] width 31 height 10
select select "service"
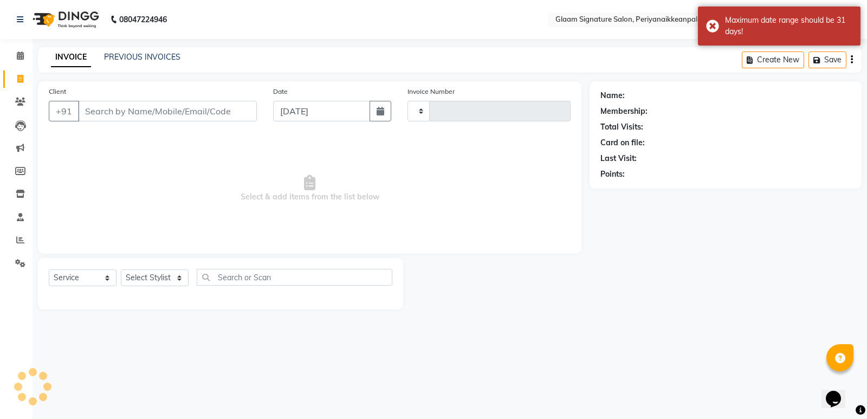
type input "0979"
select select "4039"
